Goal: Book appointment/travel/reservation

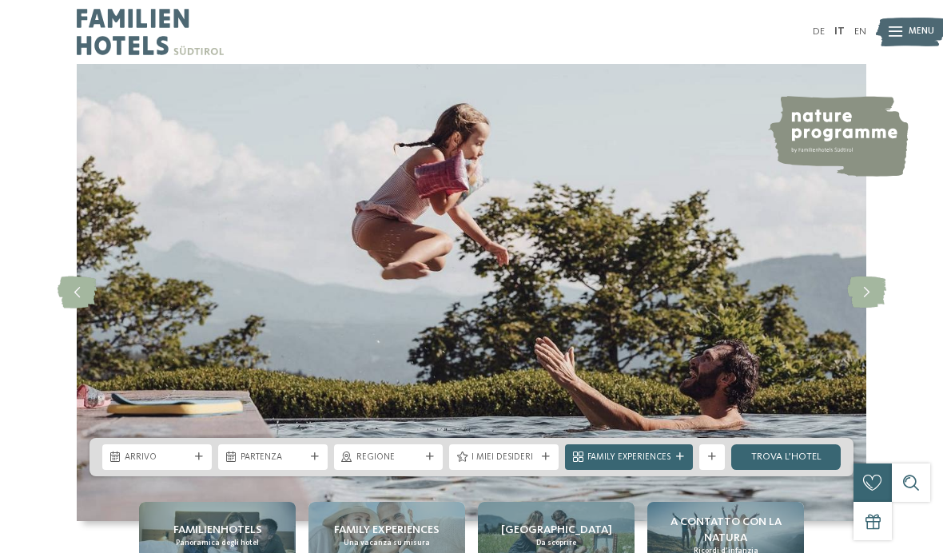
click at [906, 23] on img at bounding box center [911, 31] width 70 height 35
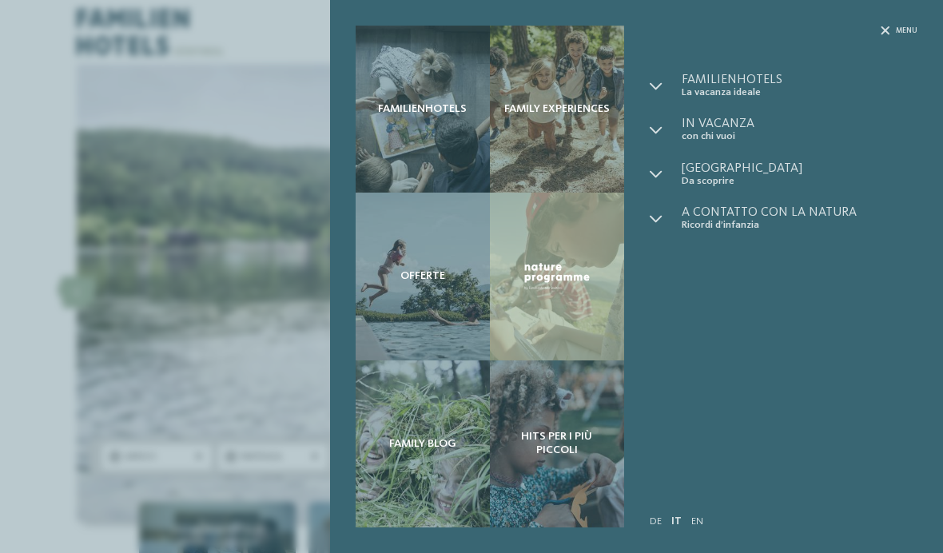
click at [195, 422] on div "Familienhotels Family experiences Offerte" at bounding box center [471, 276] width 943 height 553
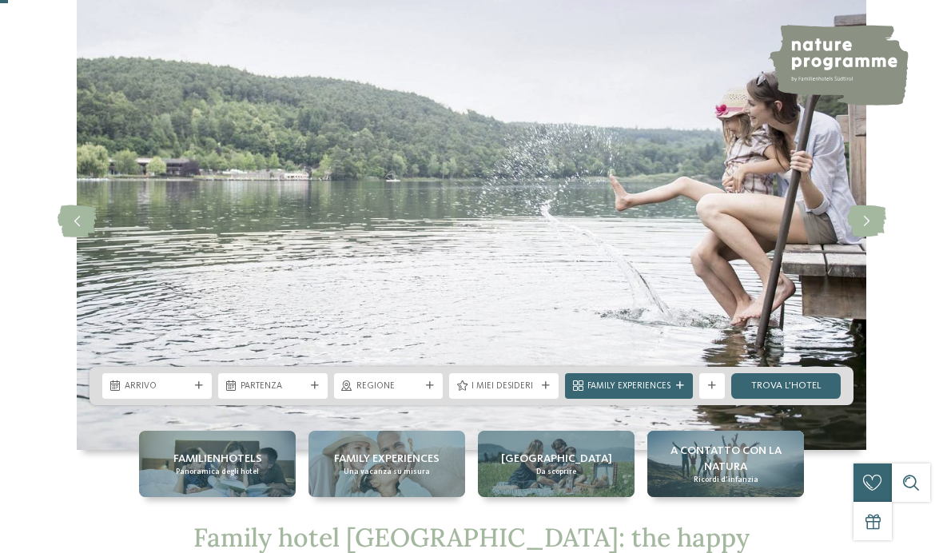
scroll to position [127, 0]
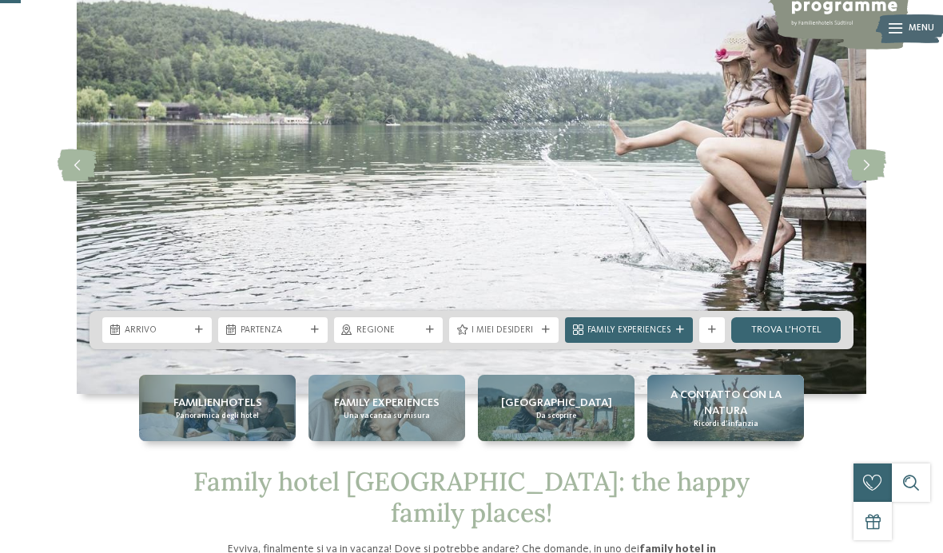
click at [182, 343] on div "Arrivo" at bounding box center [157, 330] width 110 height 26
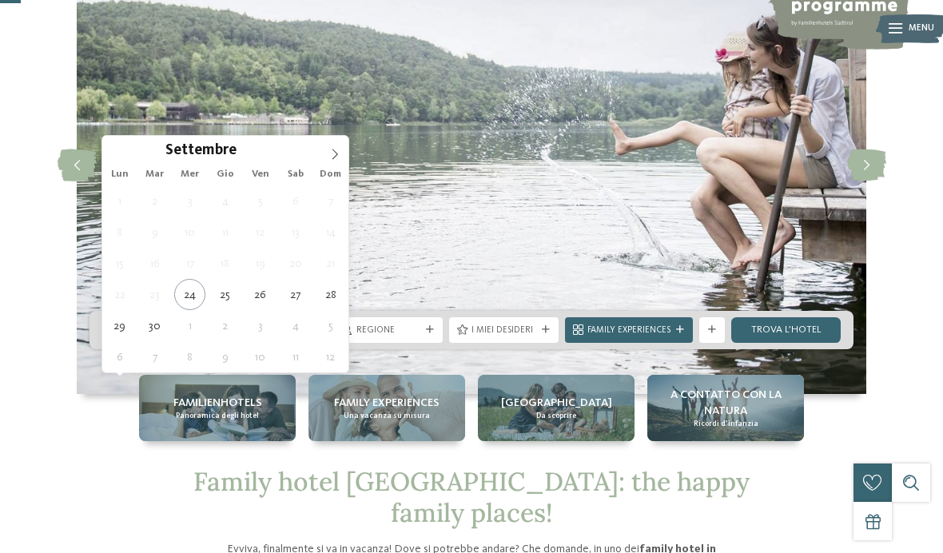
click at [328, 156] on span at bounding box center [334, 149] width 27 height 27
click at [329, 161] on span at bounding box center [334, 149] width 27 height 27
click at [324, 155] on span at bounding box center [334, 149] width 27 height 27
click at [337, 155] on icon at bounding box center [334, 154] width 11 height 11
type input "****"
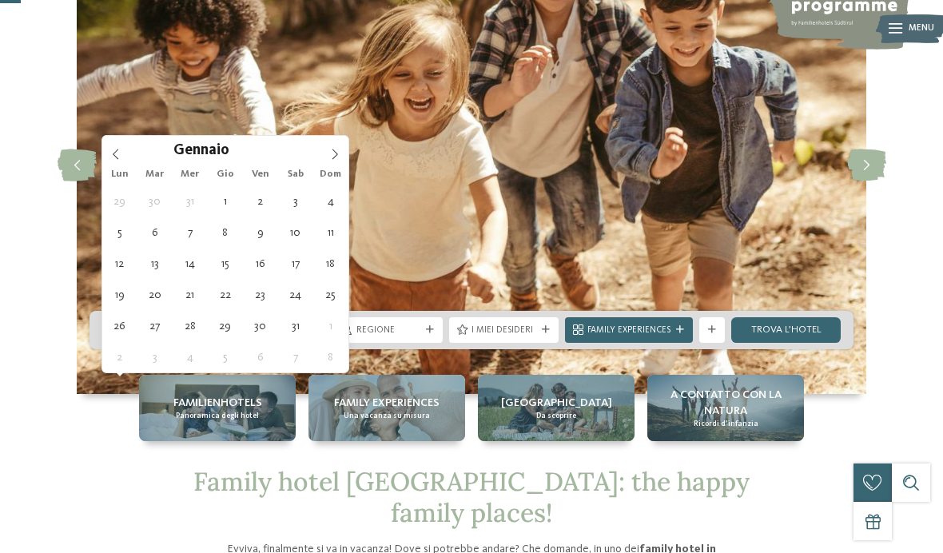
click at [334, 157] on icon at bounding box center [334, 154] width 11 height 11
click at [339, 158] on icon at bounding box center [334, 154] width 11 height 11
click at [337, 157] on icon at bounding box center [334, 154] width 11 height 11
click at [336, 158] on icon at bounding box center [334, 154] width 11 height 11
click at [334, 157] on icon at bounding box center [334, 154] width 11 height 11
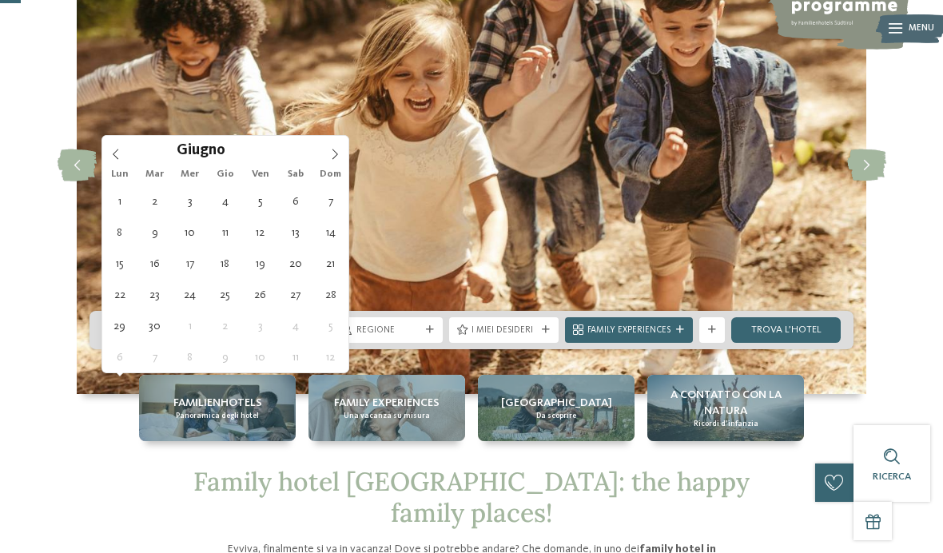
click at [344, 157] on span at bounding box center [334, 149] width 27 height 27
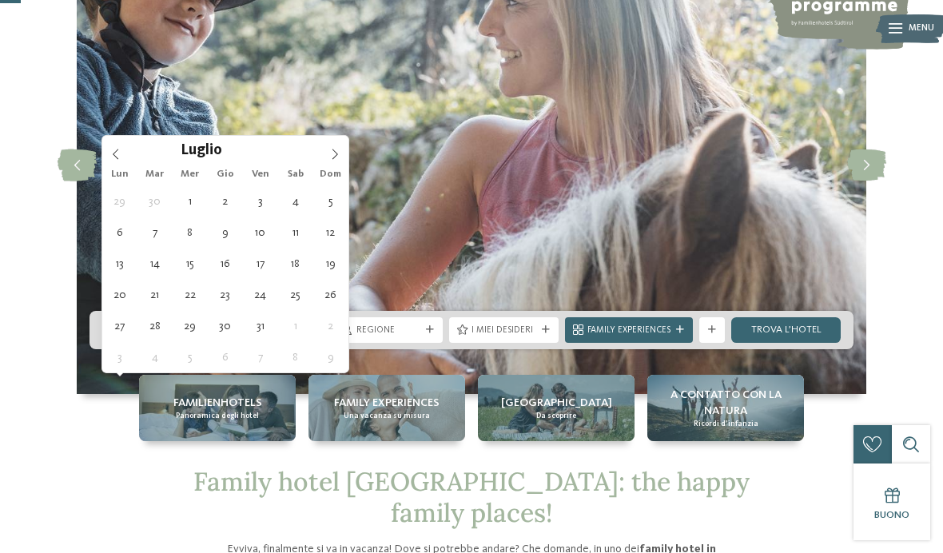
type div "[DATE]"
type input "****"
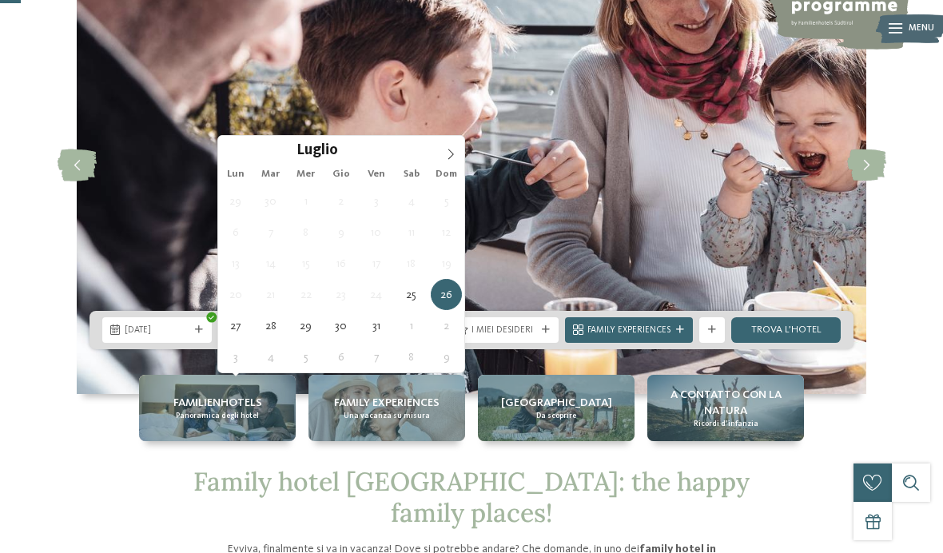
click at [442, 161] on span at bounding box center [450, 149] width 27 height 27
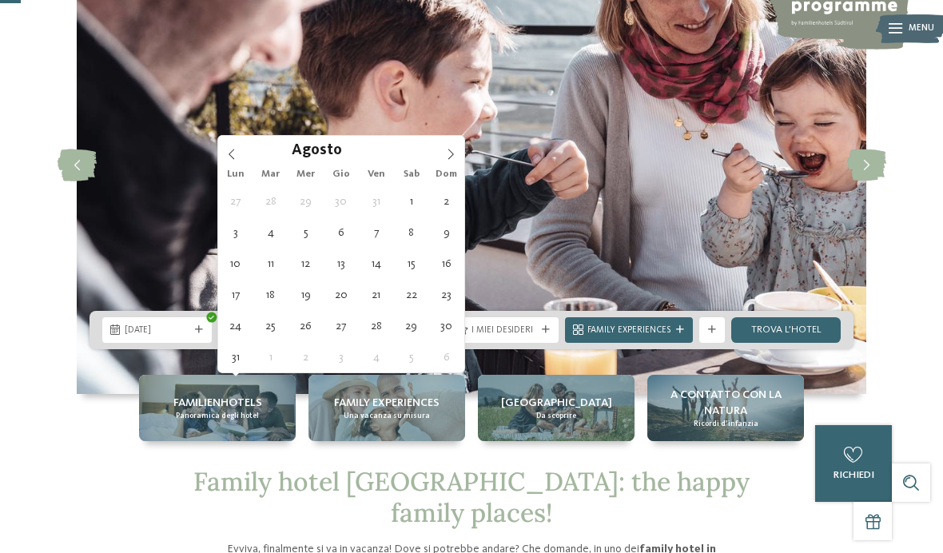
type div "[DATE]"
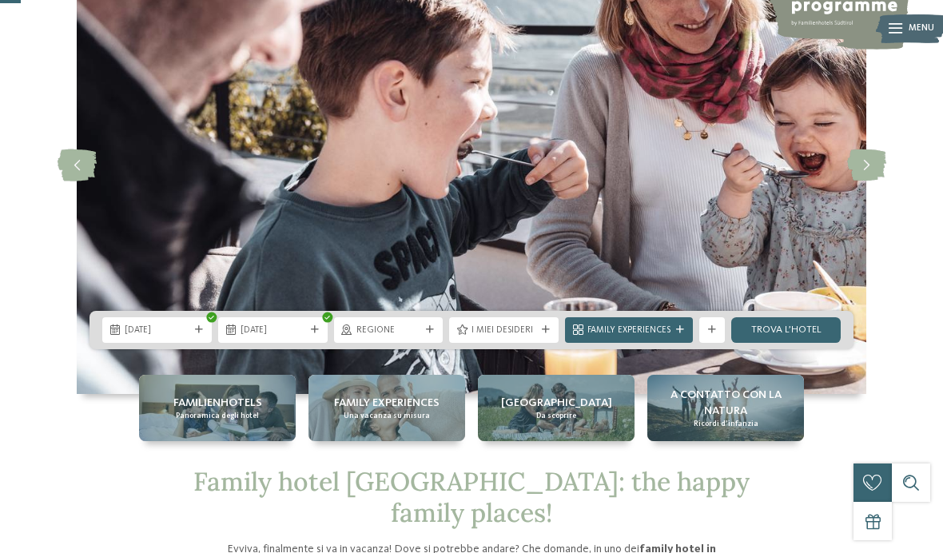
click at [408, 343] on div "Regione" at bounding box center [389, 330] width 110 height 26
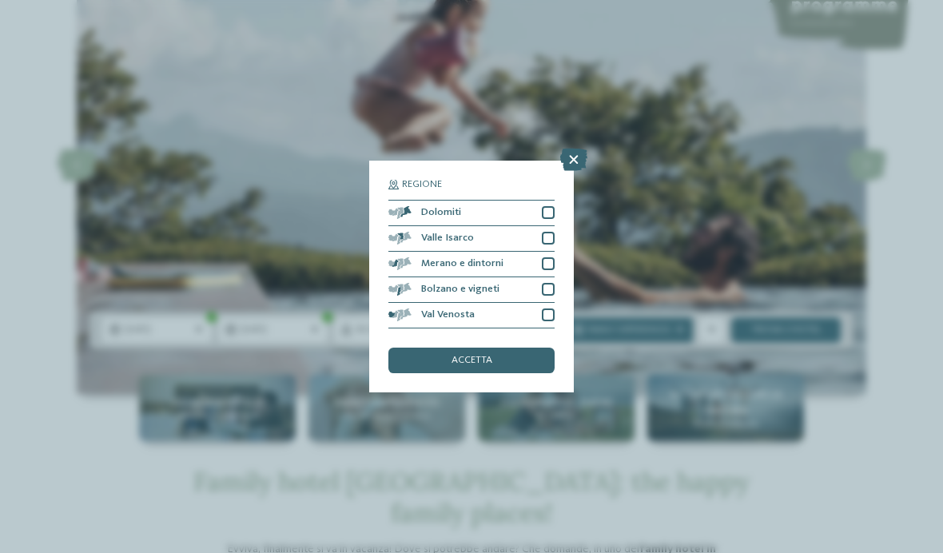
click at [552, 206] on div at bounding box center [548, 212] width 13 height 13
click at [502, 348] on div "accetta" at bounding box center [471, 361] width 166 height 26
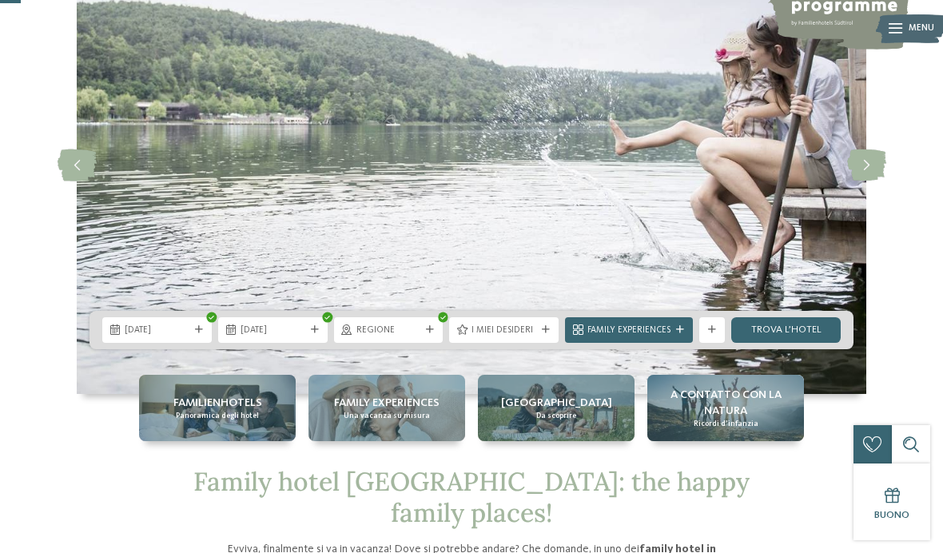
click at [797, 343] on link "trova l’hotel" at bounding box center [786, 330] width 110 height 26
